Goal: Information Seeking & Learning: Learn about a topic

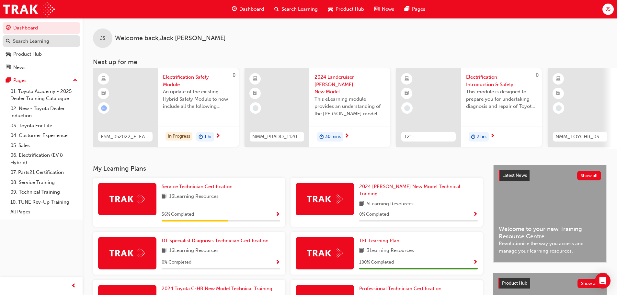
click at [36, 38] on div "Search Learning" at bounding box center [31, 41] width 36 height 7
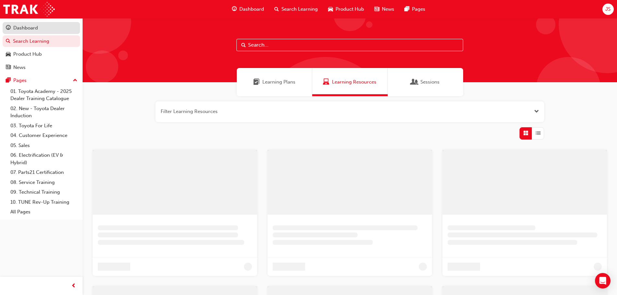
click at [33, 30] on div "Dashboard" at bounding box center [25, 27] width 25 height 7
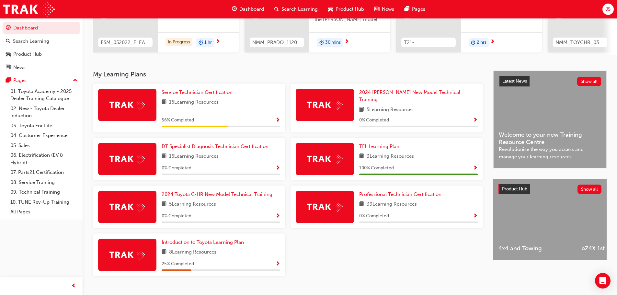
scroll to position [97, 0]
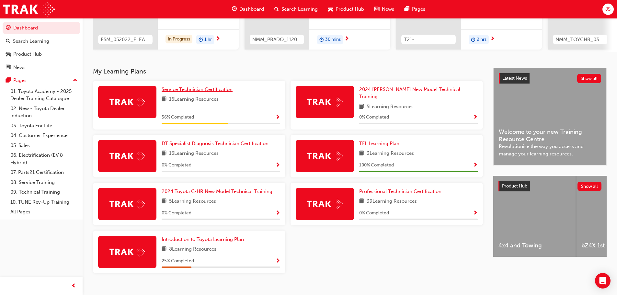
click at [220, 92] on span "Service Technician Certification" at bounding box center [197, 89] width 71 height 6
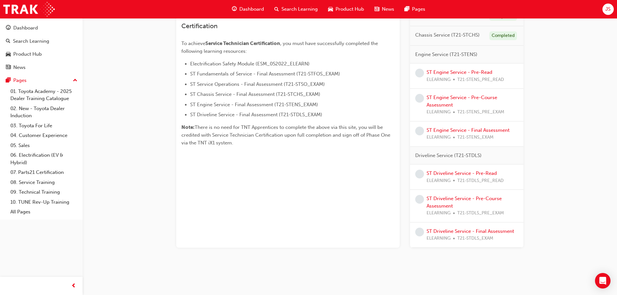
scroll to position [18, 0]
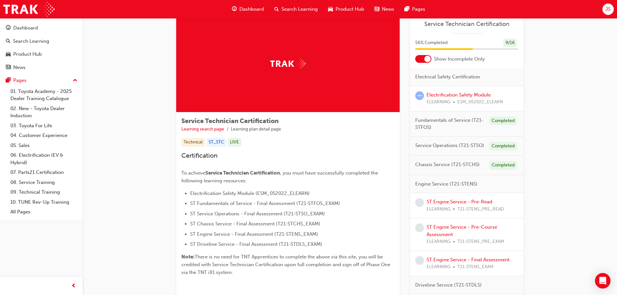
click at [611, 7] on div "JS" at bounding box center [607, 9] width 11 height 11
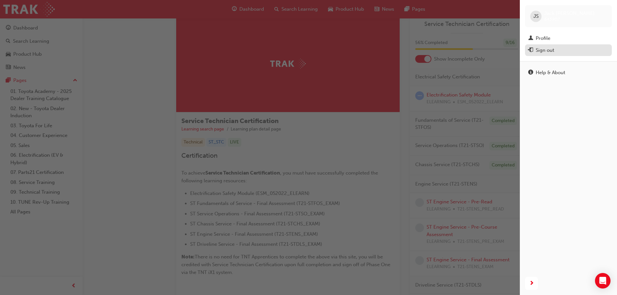
click at [557, 52] on div "Sign out" at bounding box center [568, 50] width 80 height 8
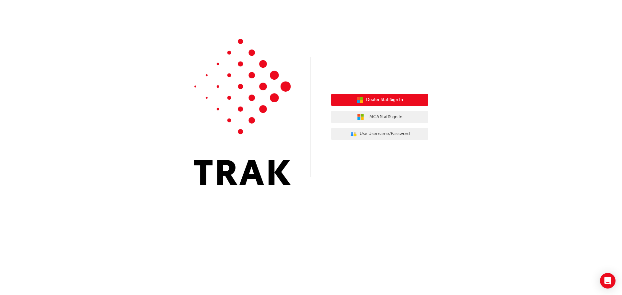
click at [383, 95] on button "Dealer Staff Sign In" at bounding box center [379, 100] width 97 height 12
